Goal: Task Accomplishment & Management: Use online tool/utility

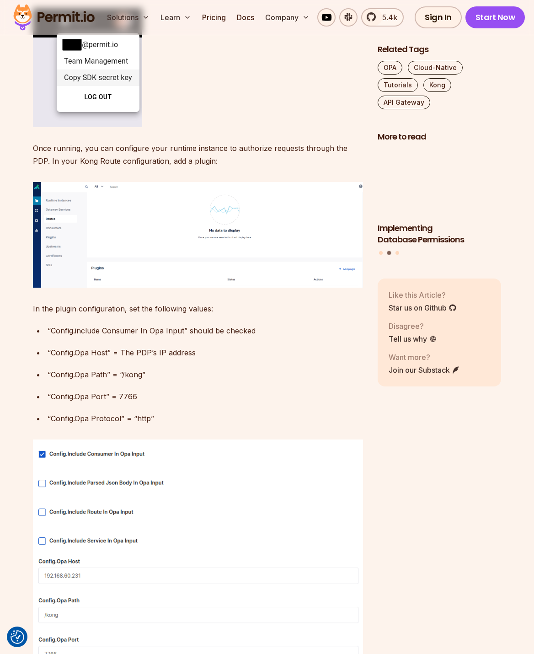
scroll to position [1317, 0]
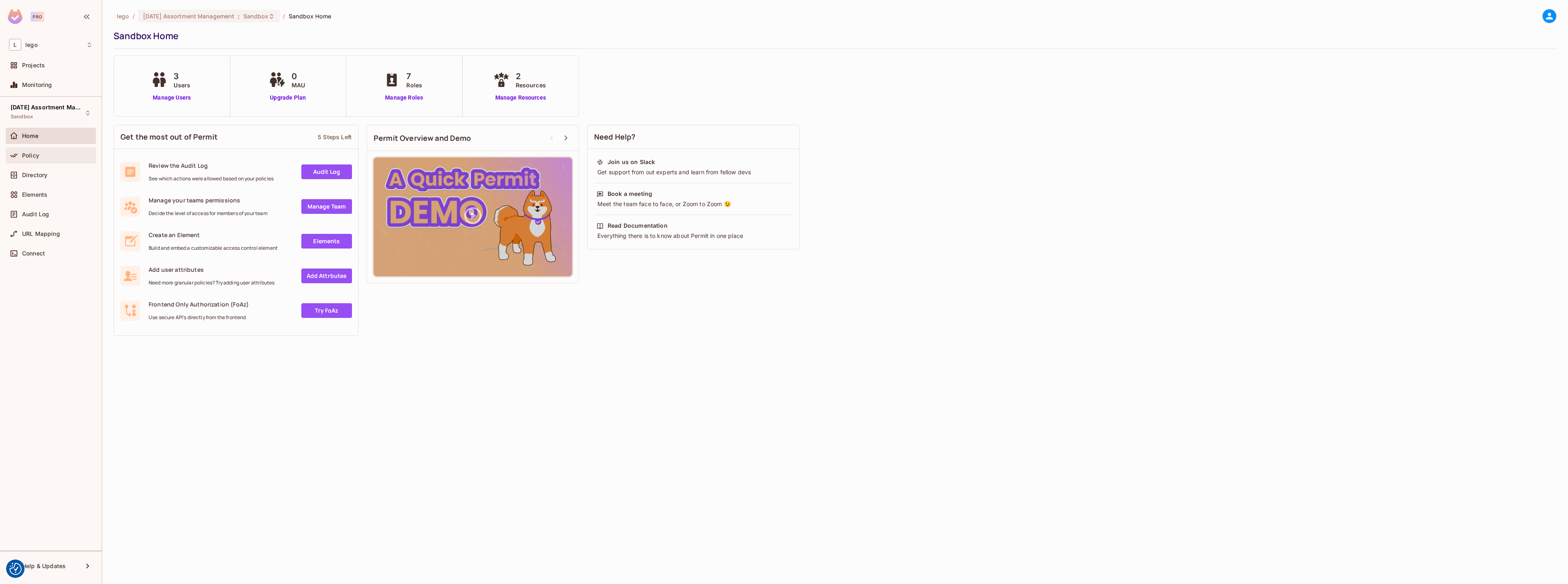
click at [64, 160] on div "Policy" at bounding box center [51, 155] width 84 height 10
